Goal: Navigation & Orientation: Find specific page/section

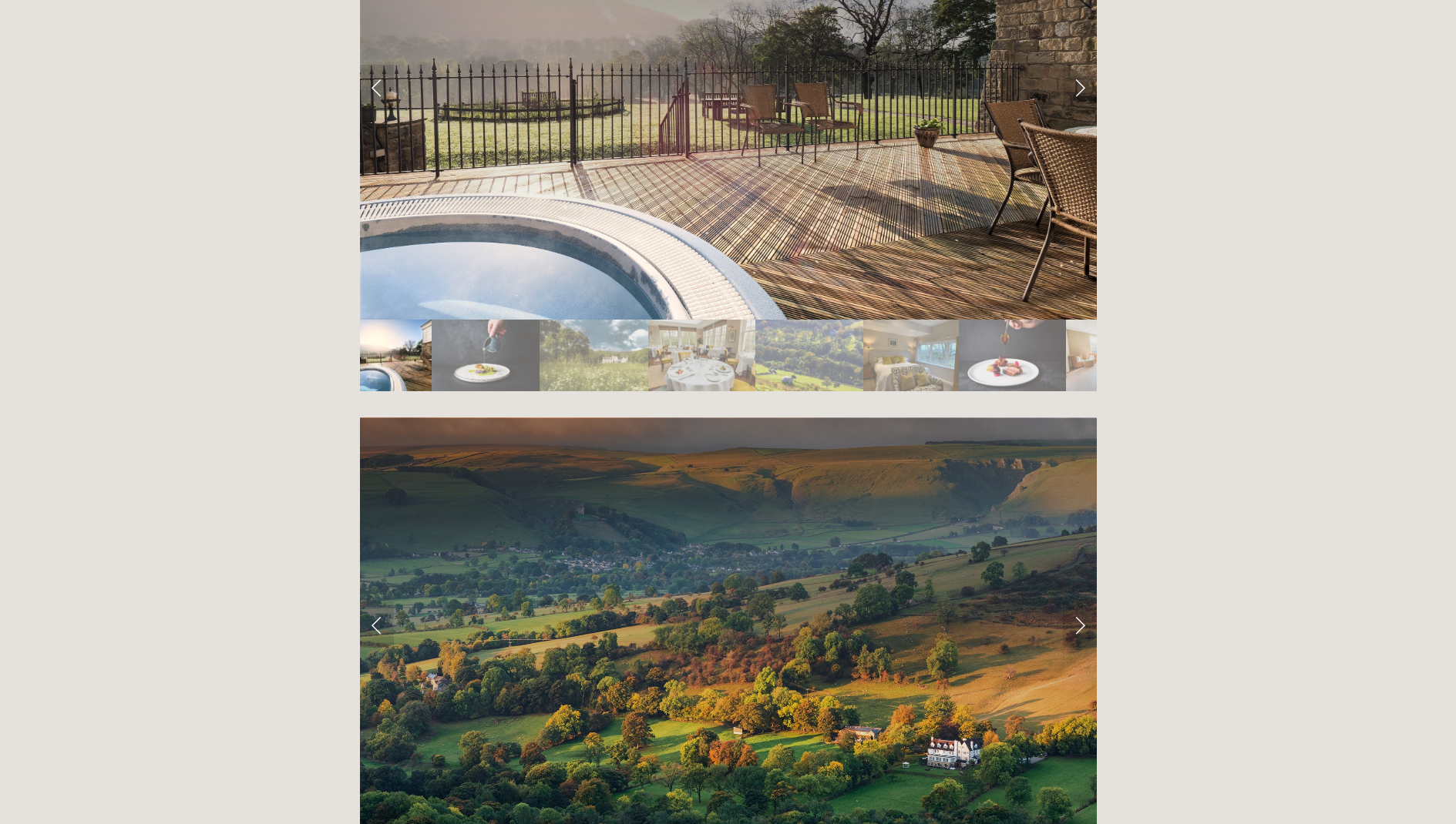
scroll to position [2943, 0]
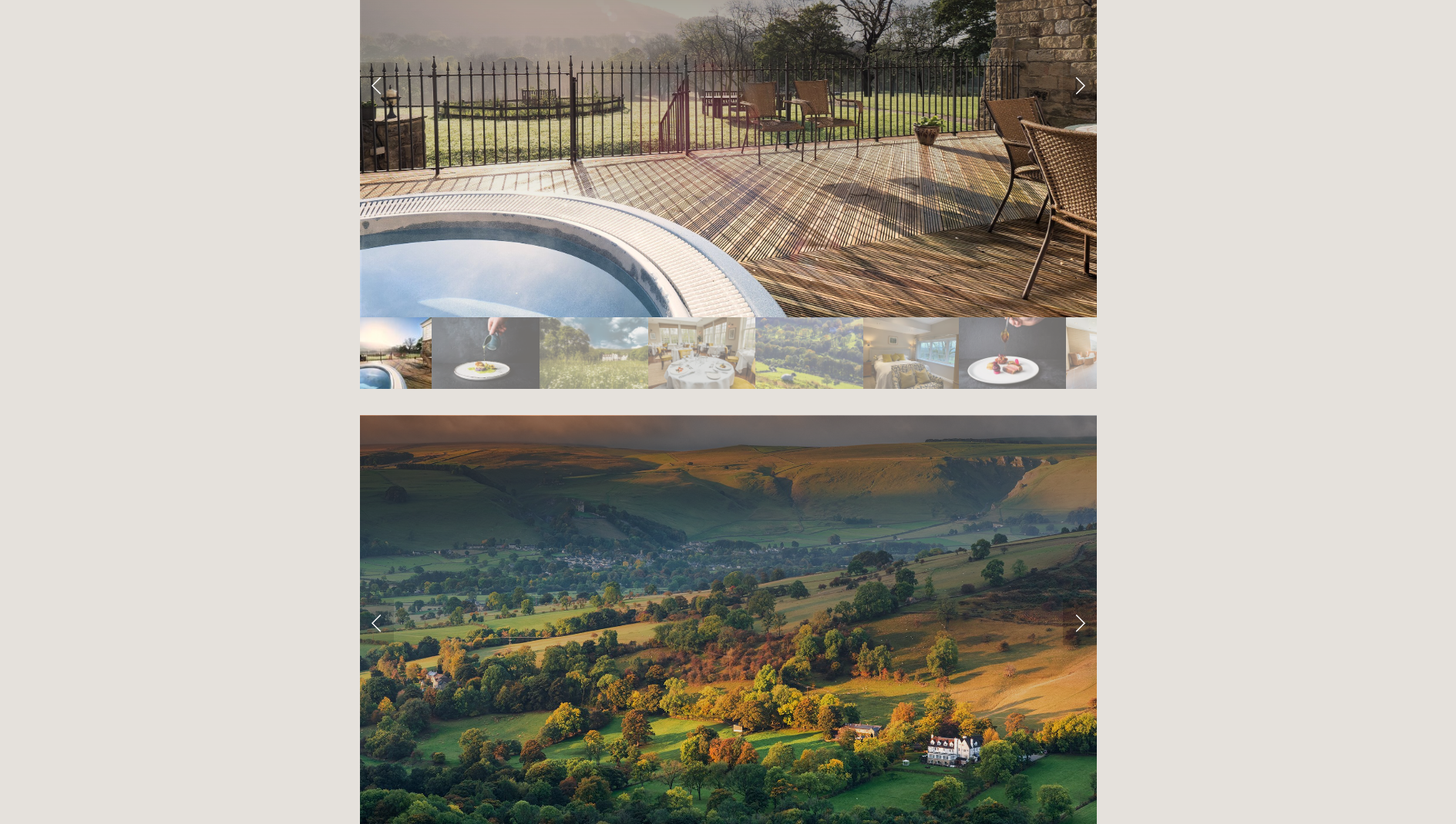
click at [1082, 600] on link "Next Slide" at bounding box center [1079, 622] width 34 height 46
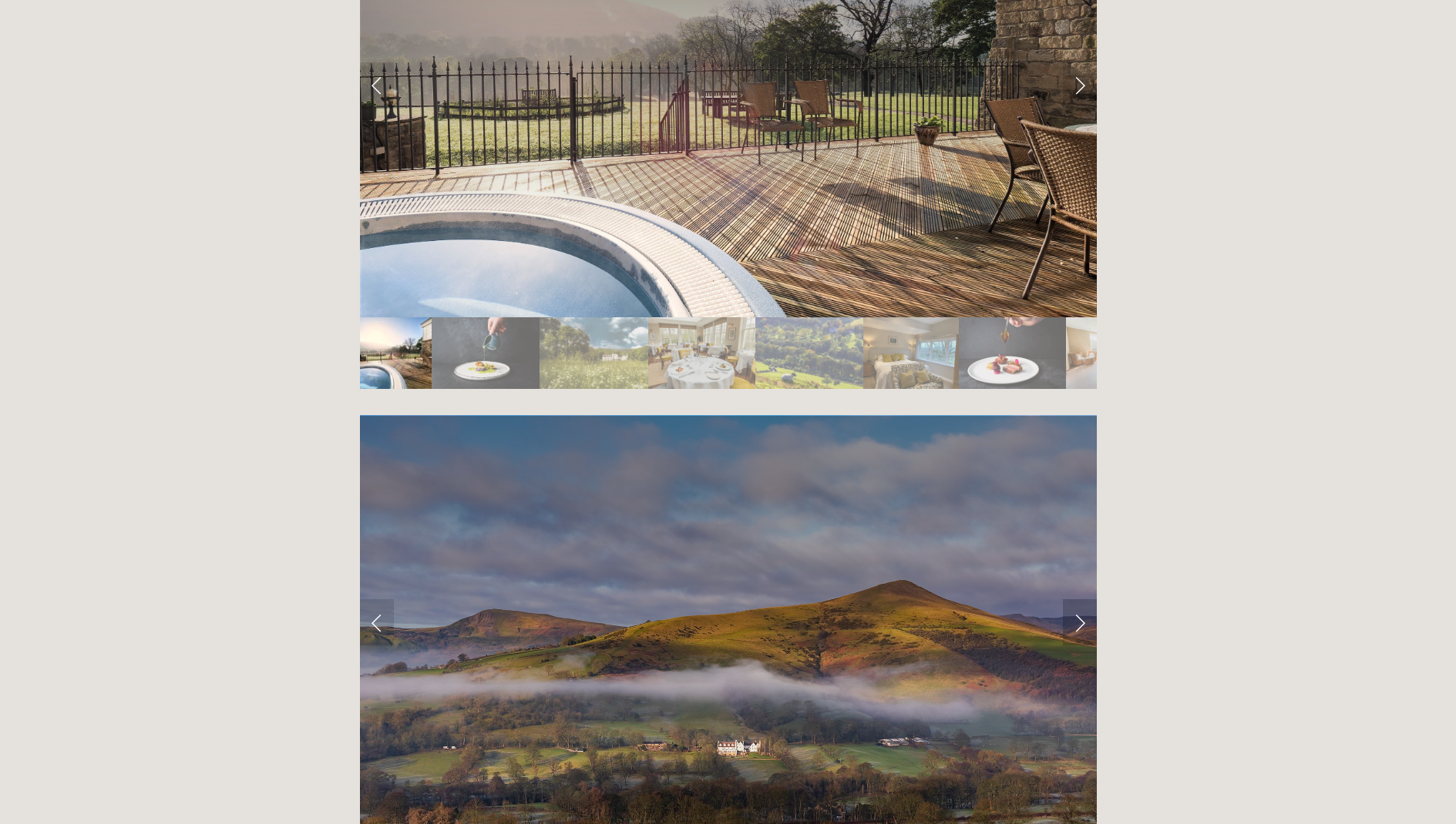
click at [1080, 600] on link "Next Slide" at bounding box center [1079, 622] width 34 height 46
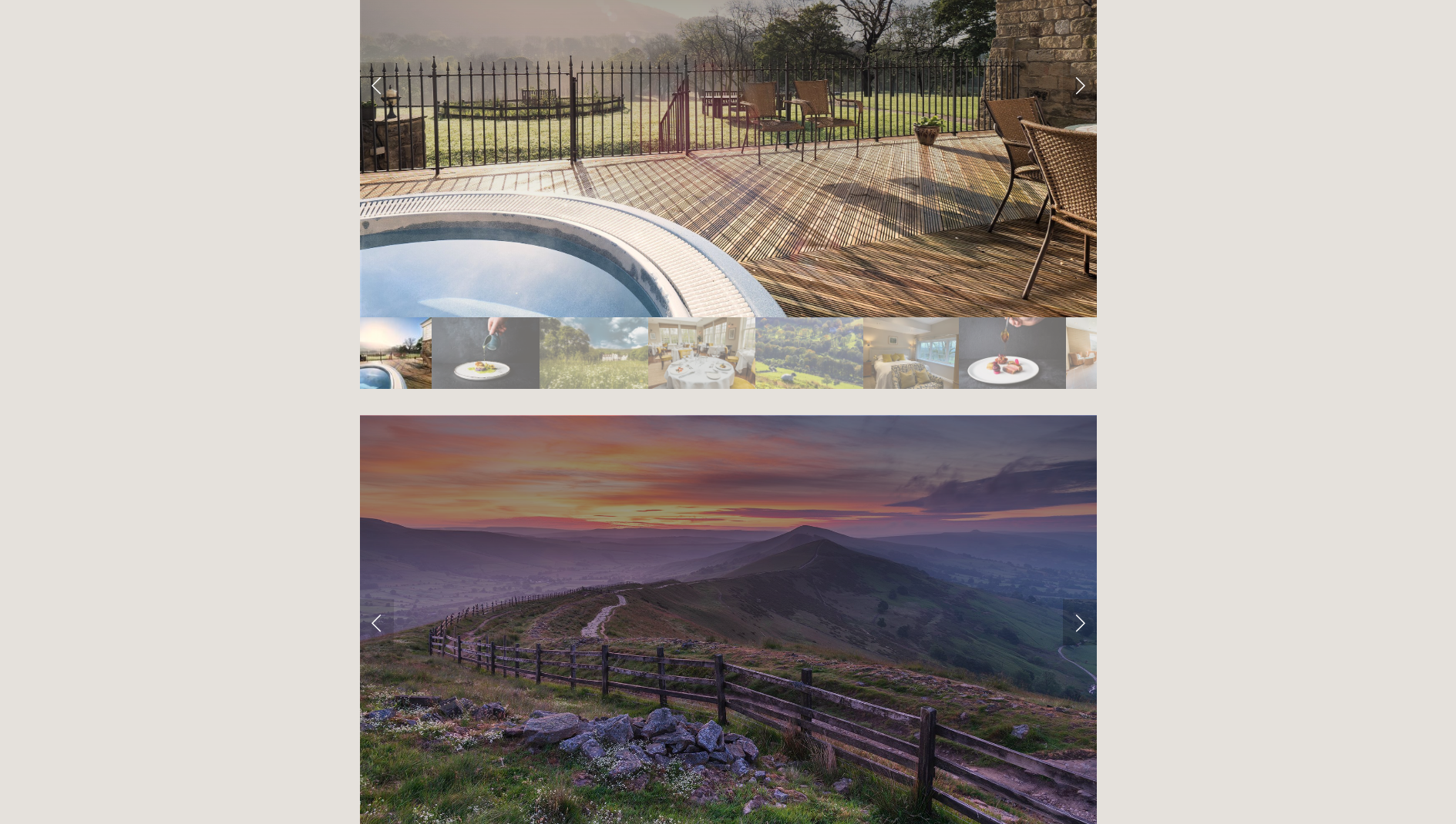
click at [1080, 600] on link "Next Slide" at bounding box center [1079, 622] width 34 height 46
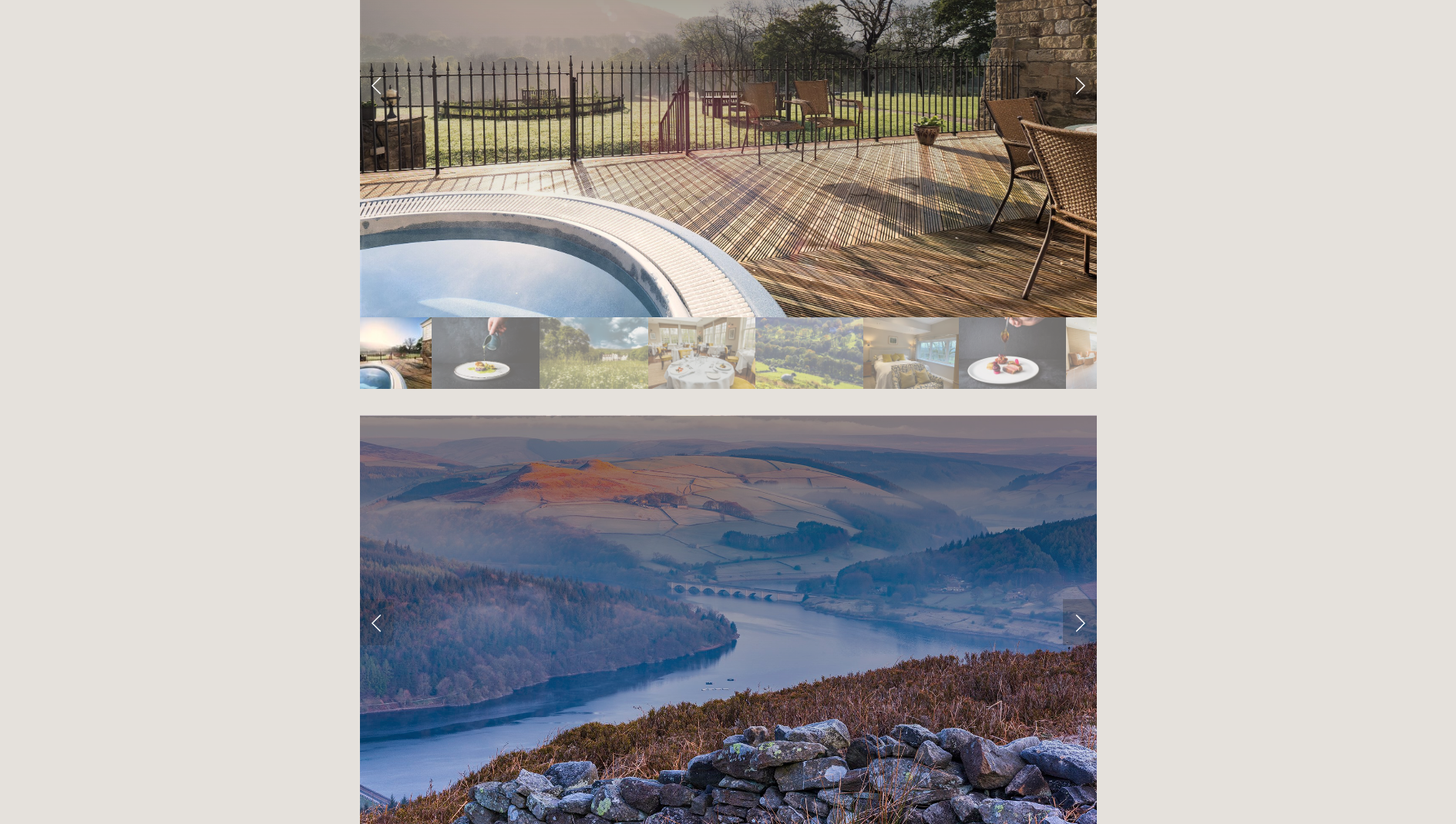
click at [1080, 600] on link "Next Slide" at bounding box center [1079, 622] width 34 height 46
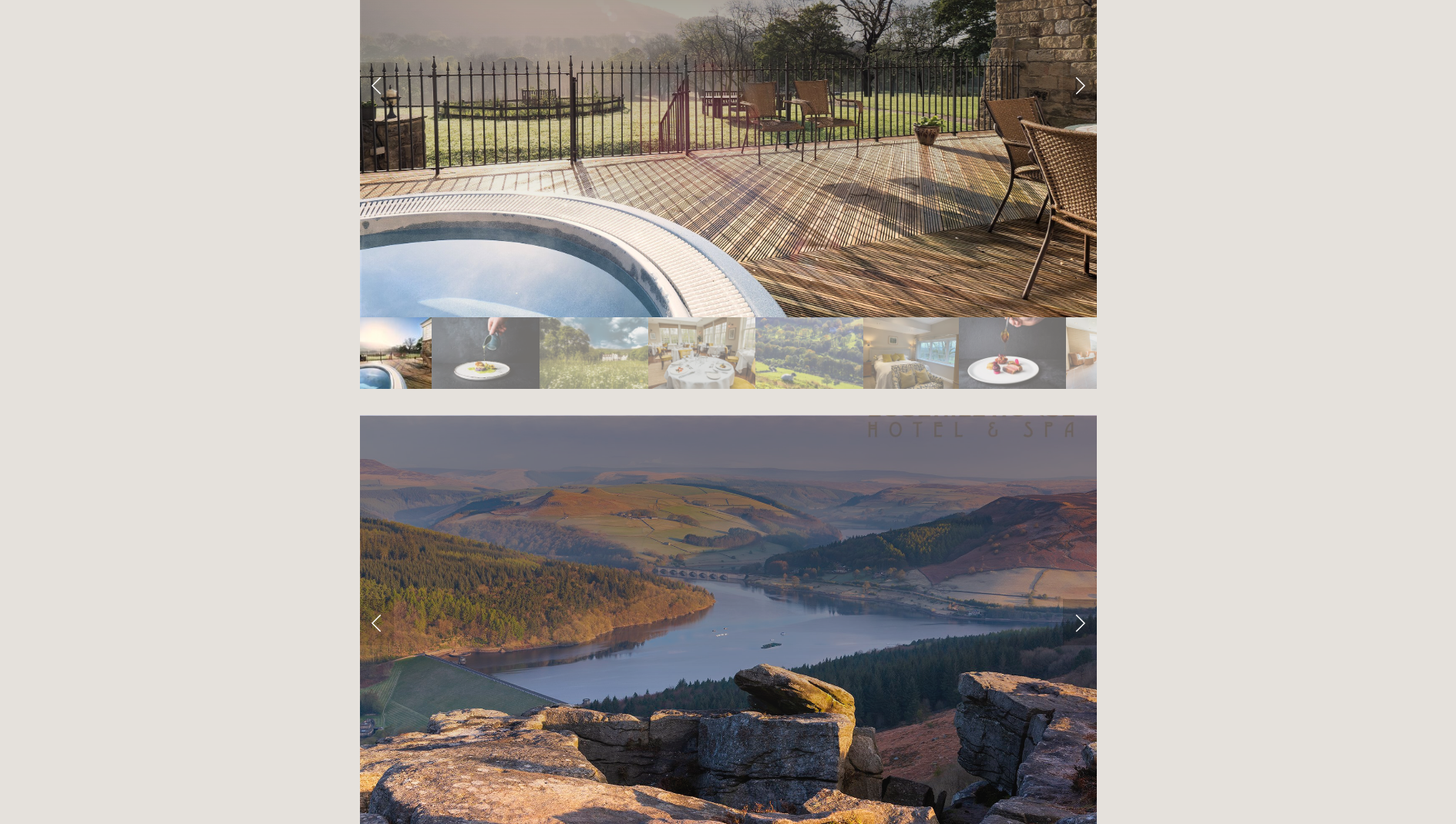
click at [1080, 600] on link "Next Slide" at bounding box center [1079, 622] width 34 height 46
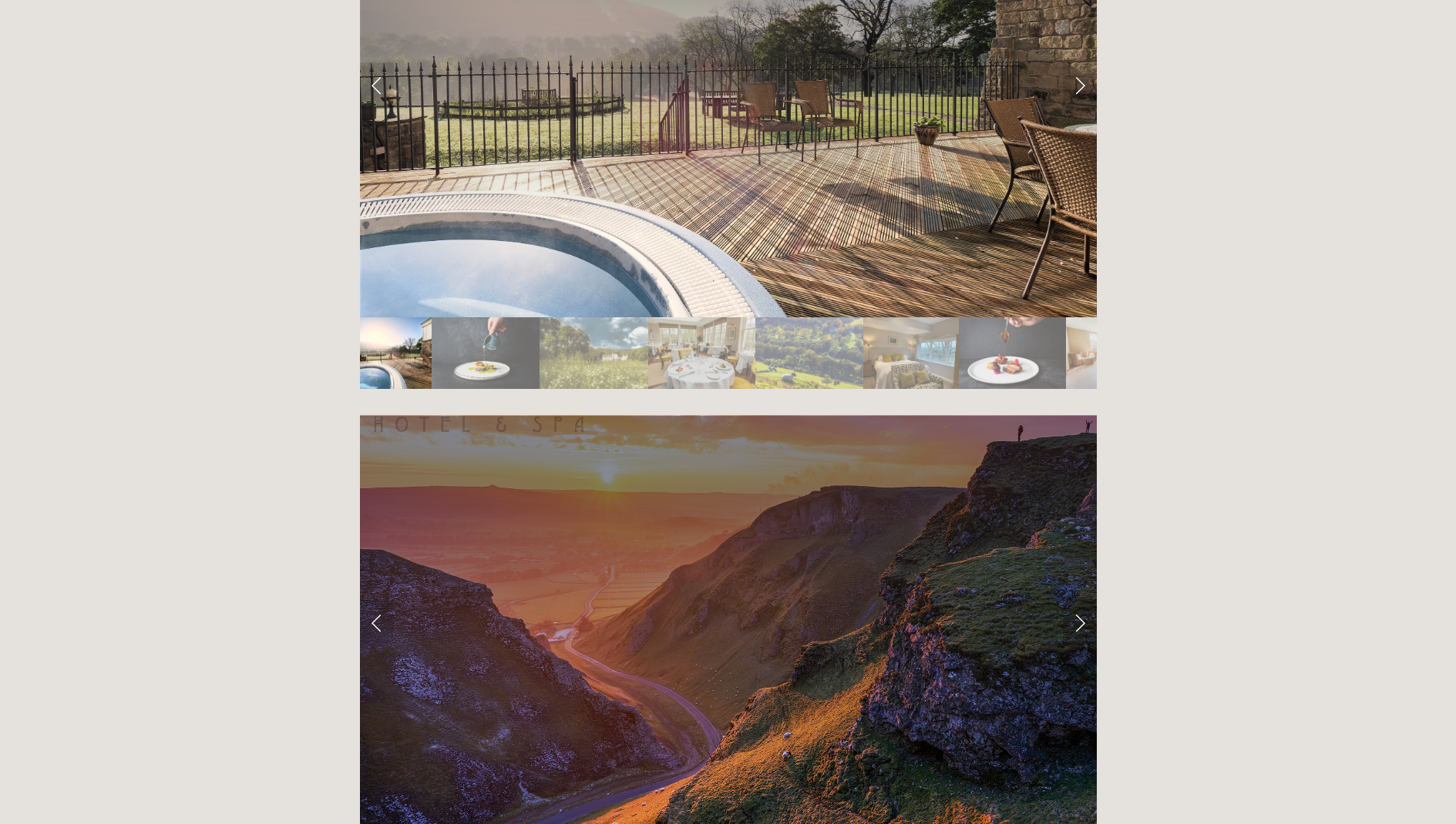
click at [1080, 600] on link "Next Slide" at bounding box center [1079, 622] width 34 height 46
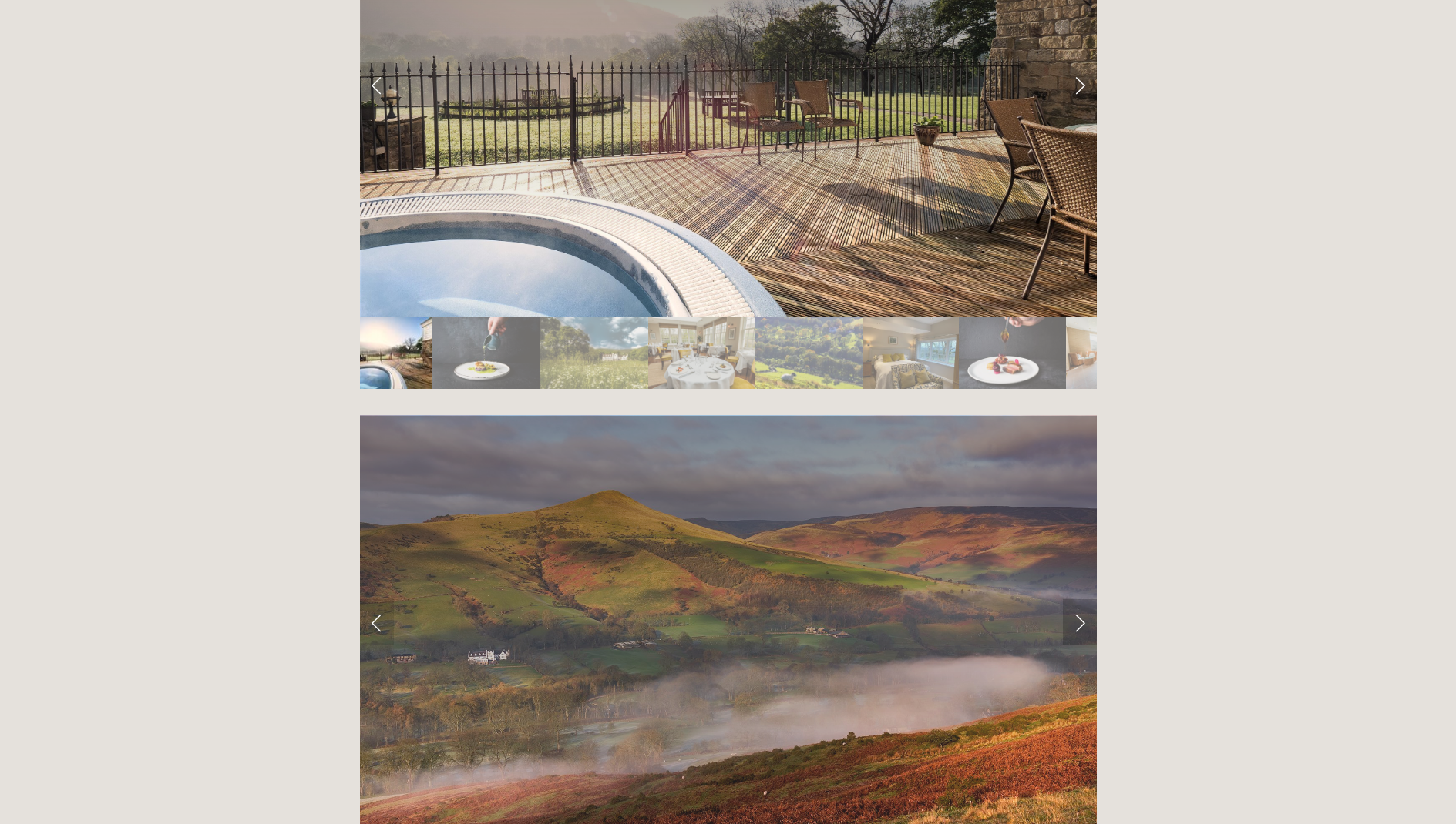
click at [1080, 600] on link "Next Slide" at bounding box center [1079, 622] width 34 height 46
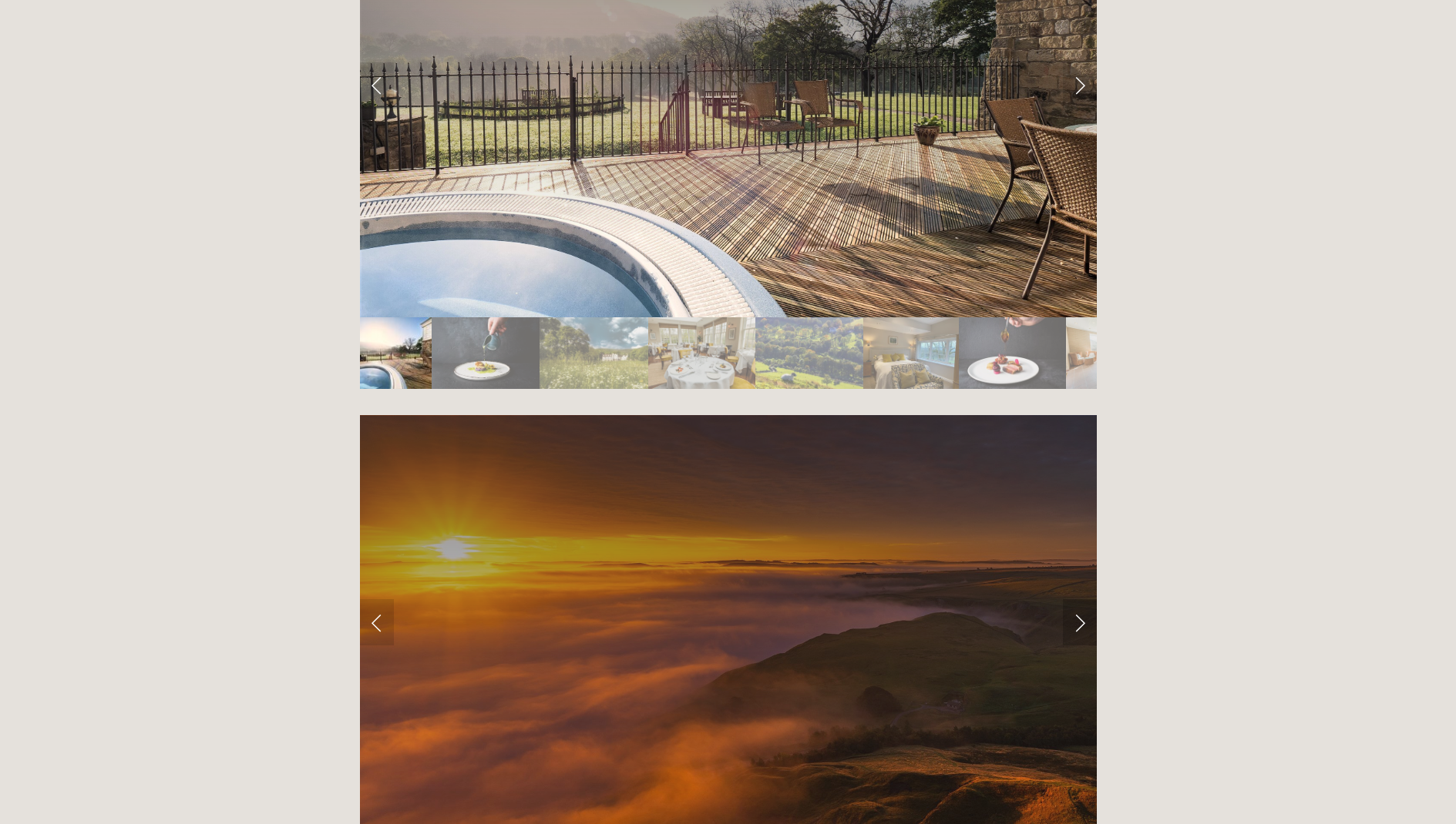
click at [1080, 600] on link "Next Slide" at bounding box center [1079, 622] width 34 height 46
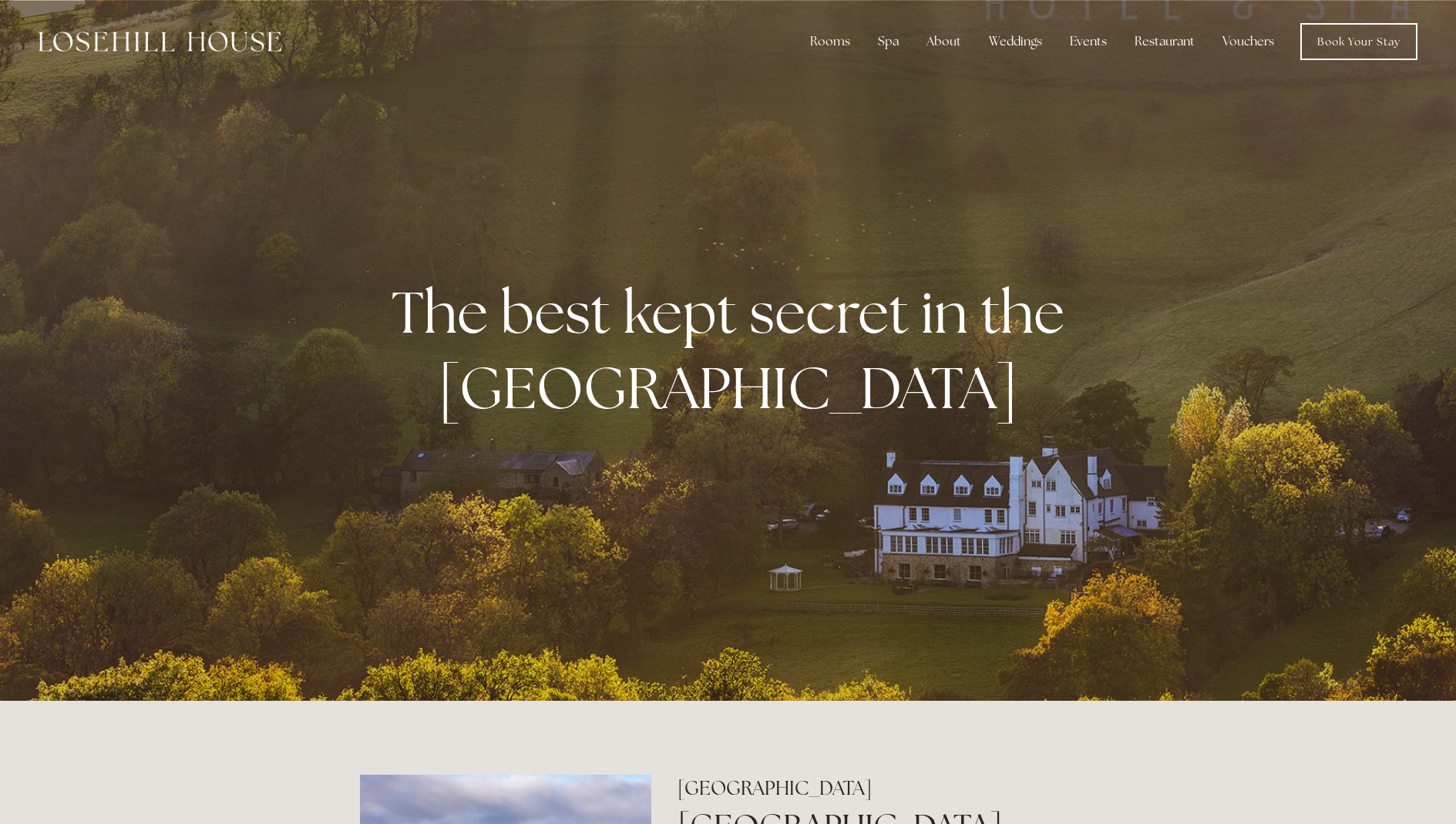
scroll to position [0, 0]
click at [841, 104] on link "Your Stay" at bounding box center [841, 106] width 100 height 25
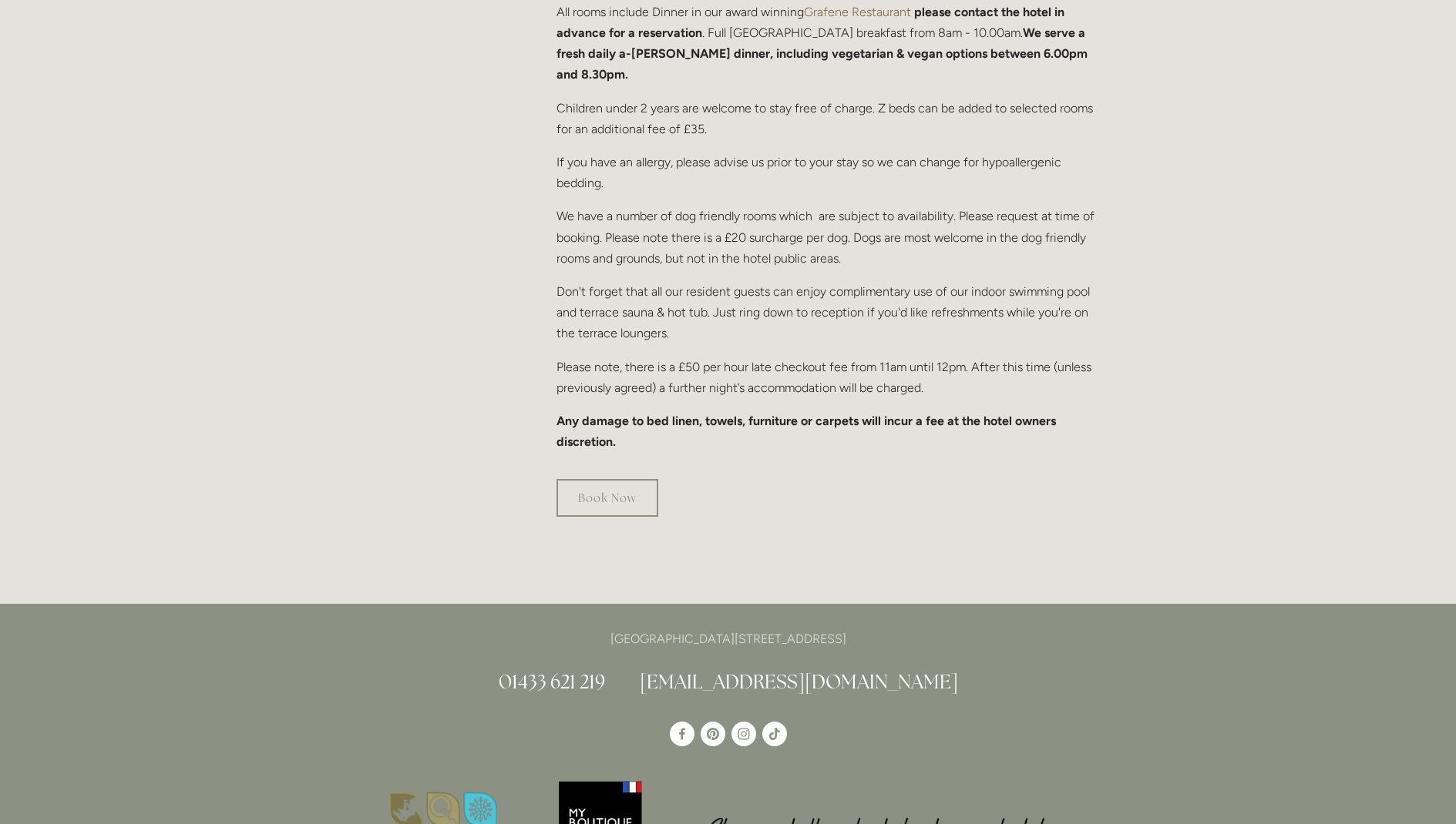
scroll to position [868, 0]
